Goal: Information Seeking & Learning: Understand process/instructions

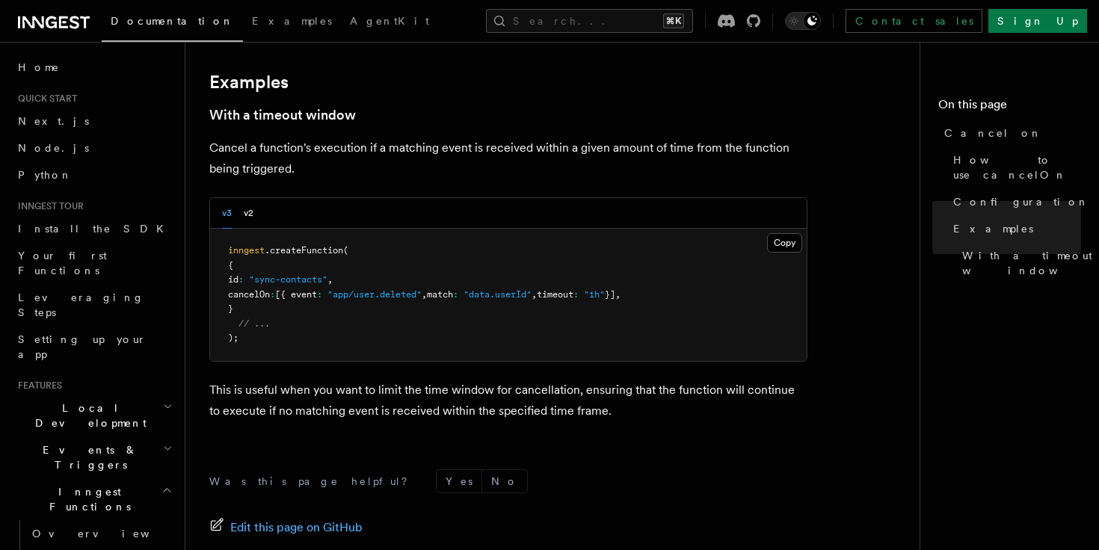
scroll to position [2271, 0]
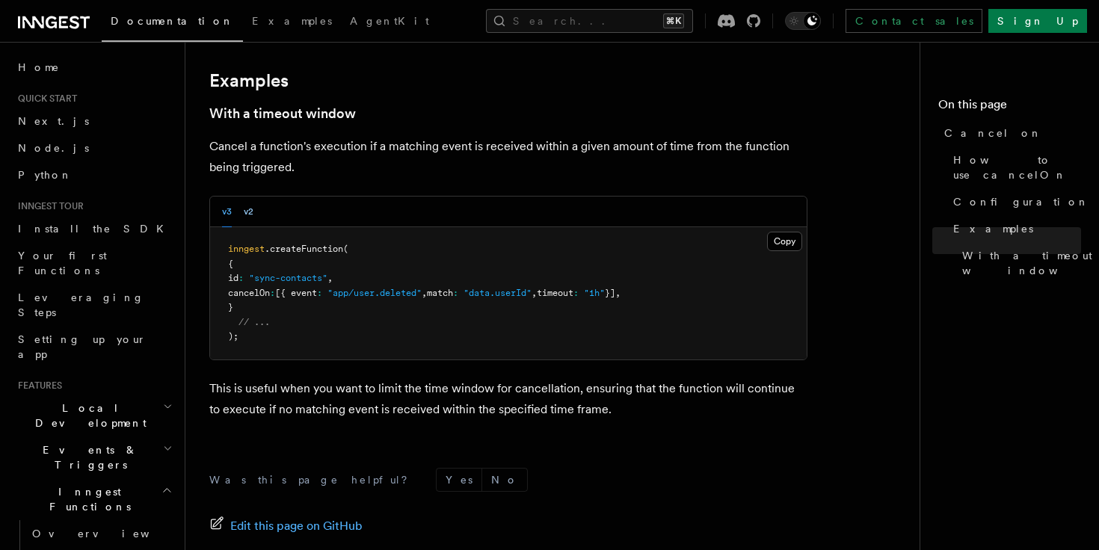
click at [244, 197] on button "v2" at bounding box center [249, 212] width 10 height 31
click at [222, 197] on button "v3" at bounding box center [227, 212] width 10 height 31
click at [246, 197] on button "v2" at bounding box center [249, 212] width 10 height 31
click at [220, 197] on div "v3 v2" at bounding box center [508, 212] width 596 height 31
click at [226, 197] on button "v3" at bounding box center [227, 212] width 10 height 31
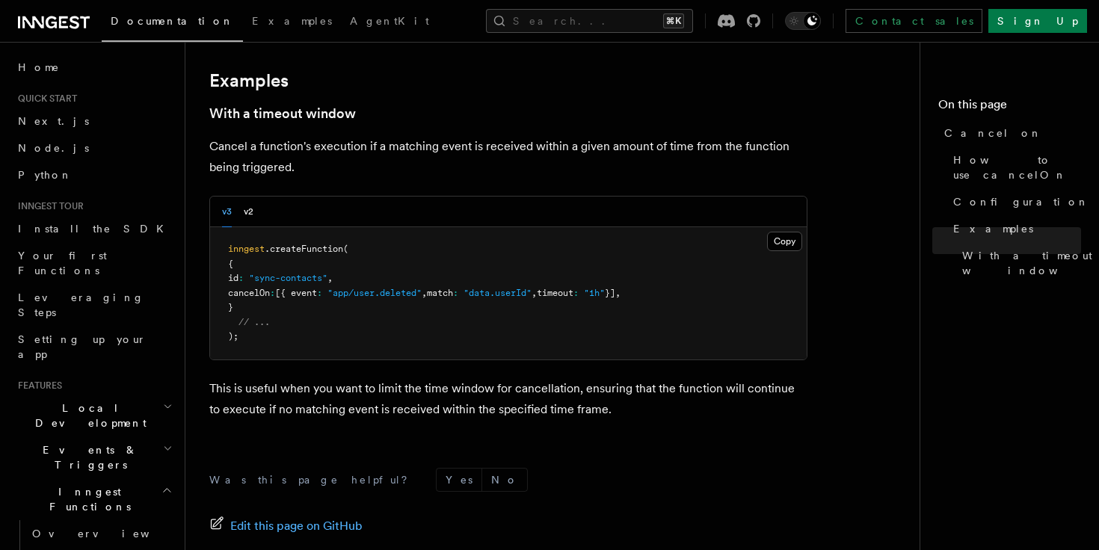
click at [241, 197] on div "v3 v2" at bounding box center [237, 212] width 31 height 31
click at [244, 197] on button "v2" at bounding box center [249, 212] width 10 height 31
click at [232, 197] on div "v3 v2" at bounding box center [237, 212] width 31 height 31
click at [226, 197] on button "v3" at bounding box center [227, 212] width 10 height 31
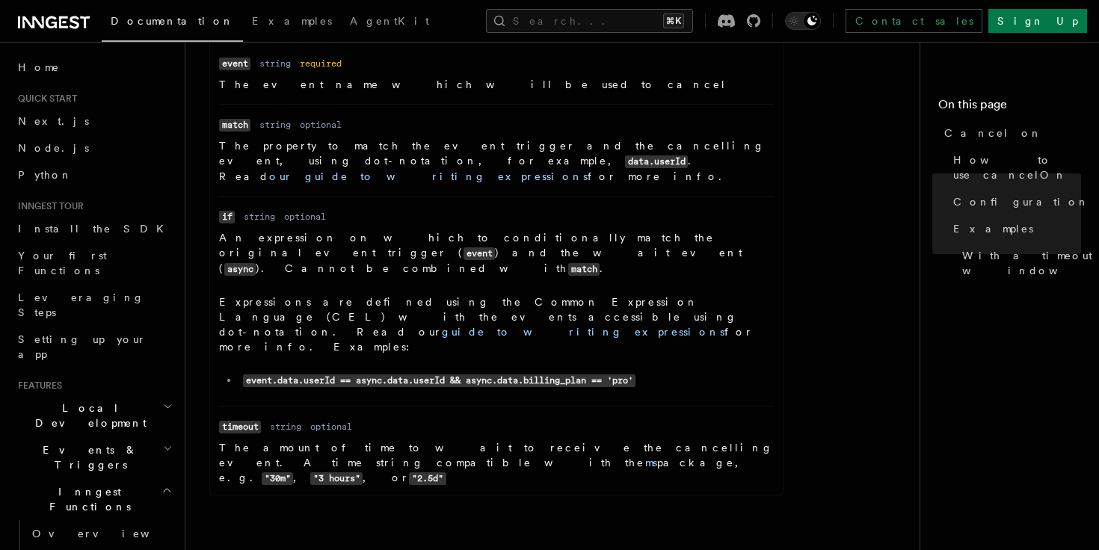
scroll to position [1787, 0]
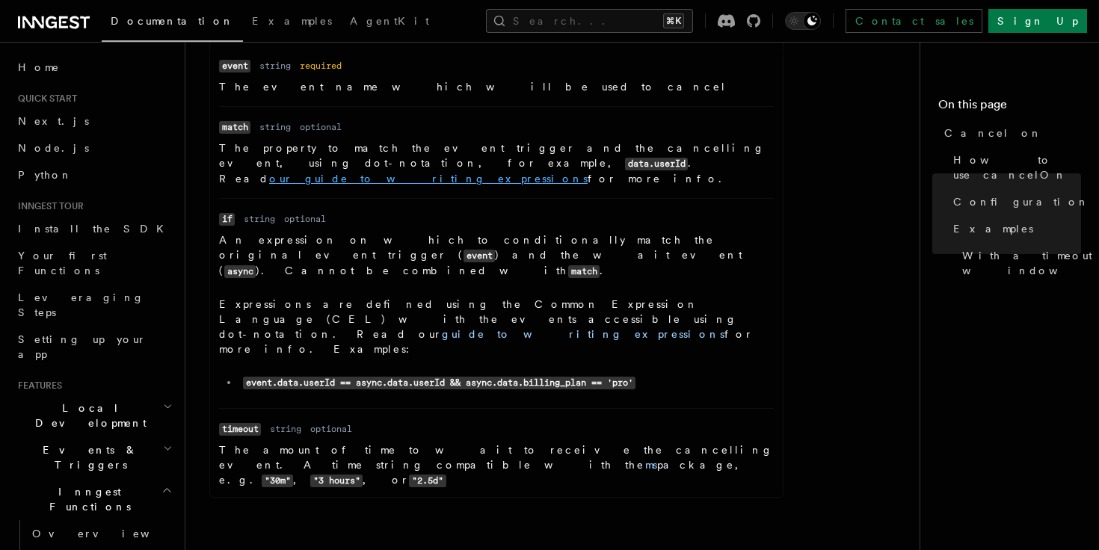
click at [327, 173] on link "our guide to writing expressions" at bounding box center [428, 179] width 318 height 12
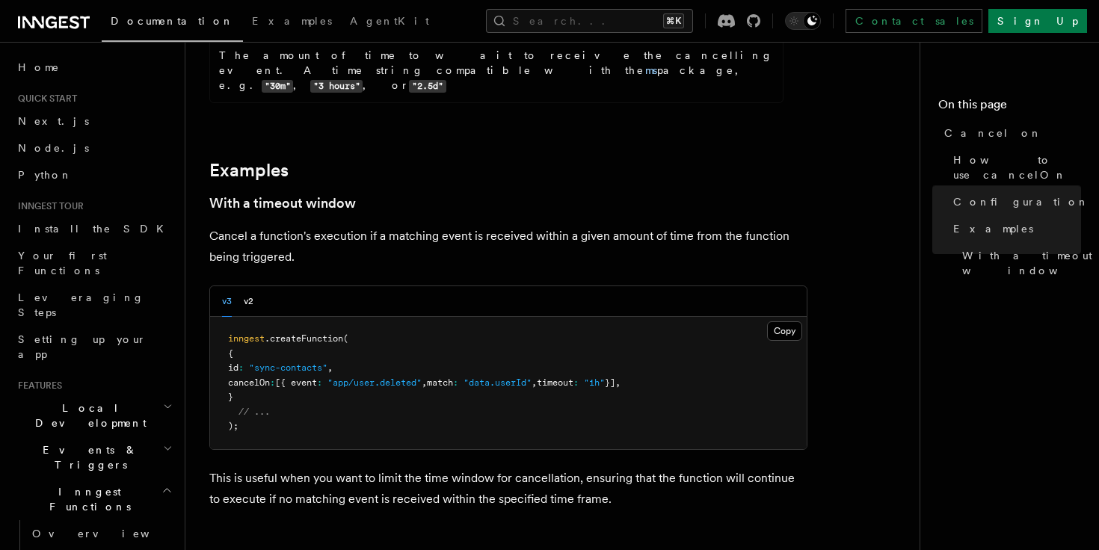
scroll to position [2204, 0]
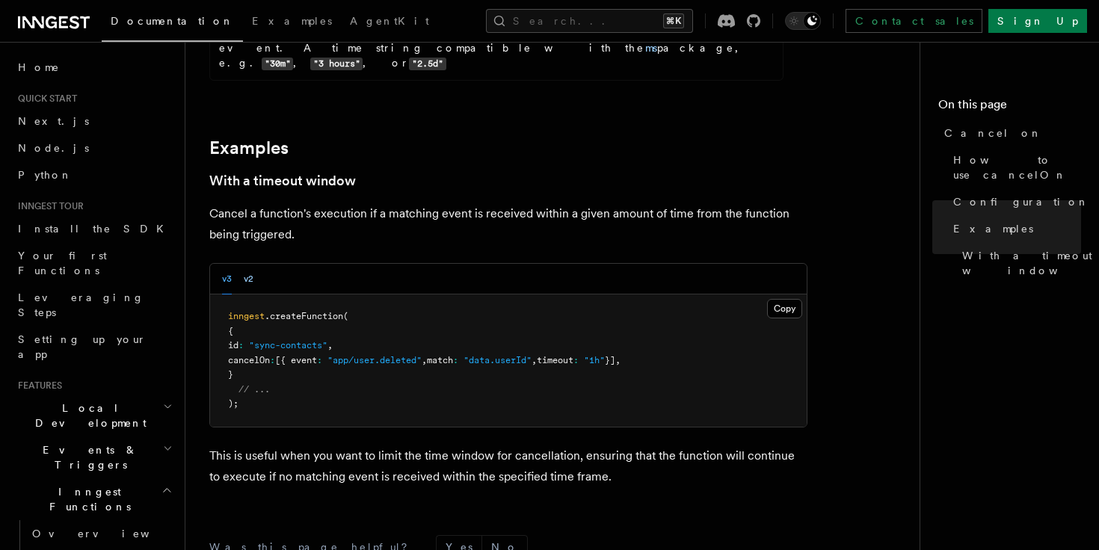
click at [245, 264] on button "v2" at bounding box center [249, 279] width 10 height 31
click at [225, 264] on button "v3" at bounding box center [227, 279] width 10 height 31
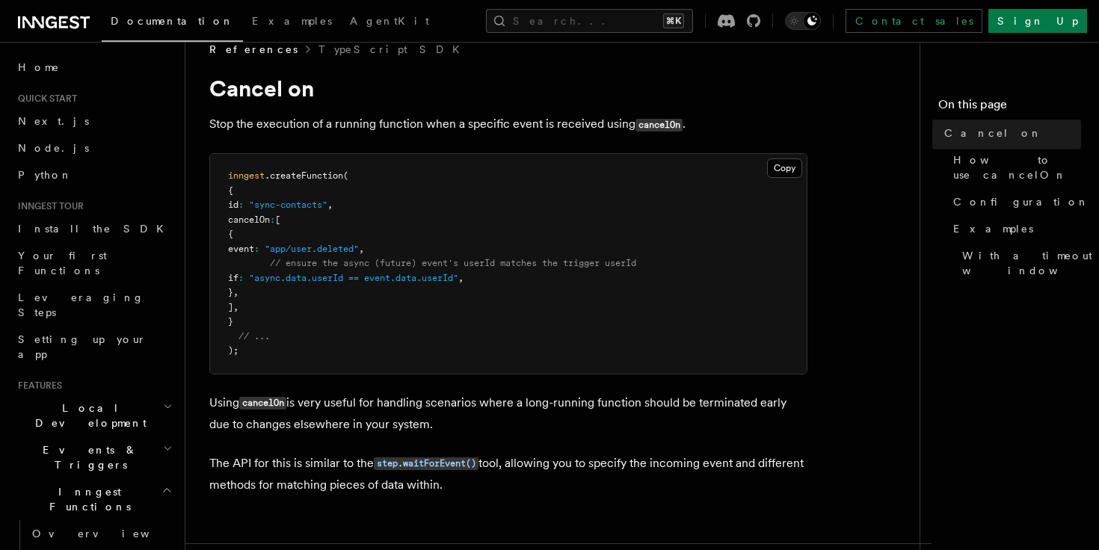
scroll to position [0, 0]
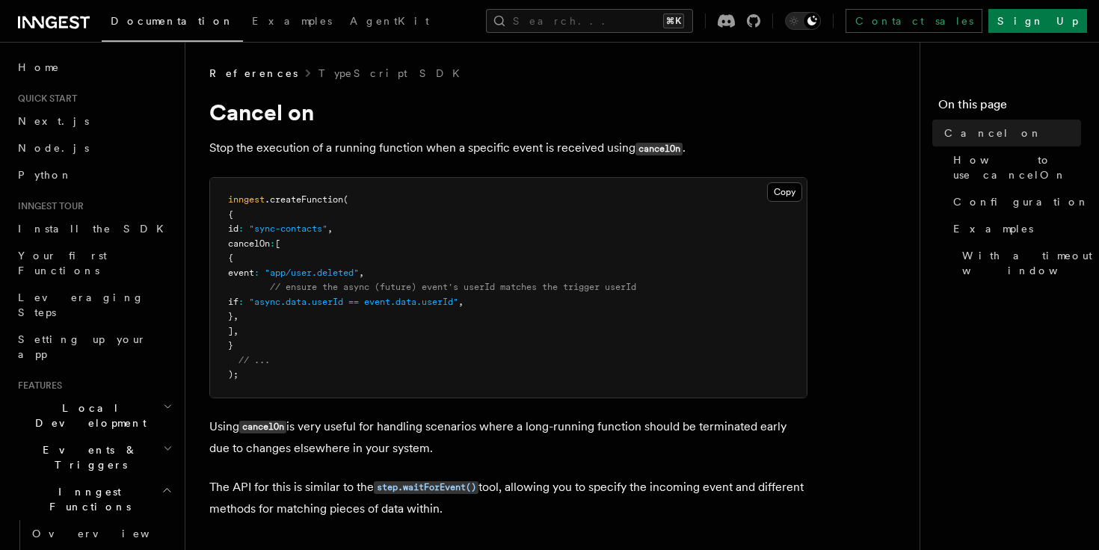
click at [268, 105] on h1 "Cancel on" at bounding box center [508, 112] width 598 height 27
copy article "Cancel on"
